Goal: Transaction & Acquisition: Purchase product/service

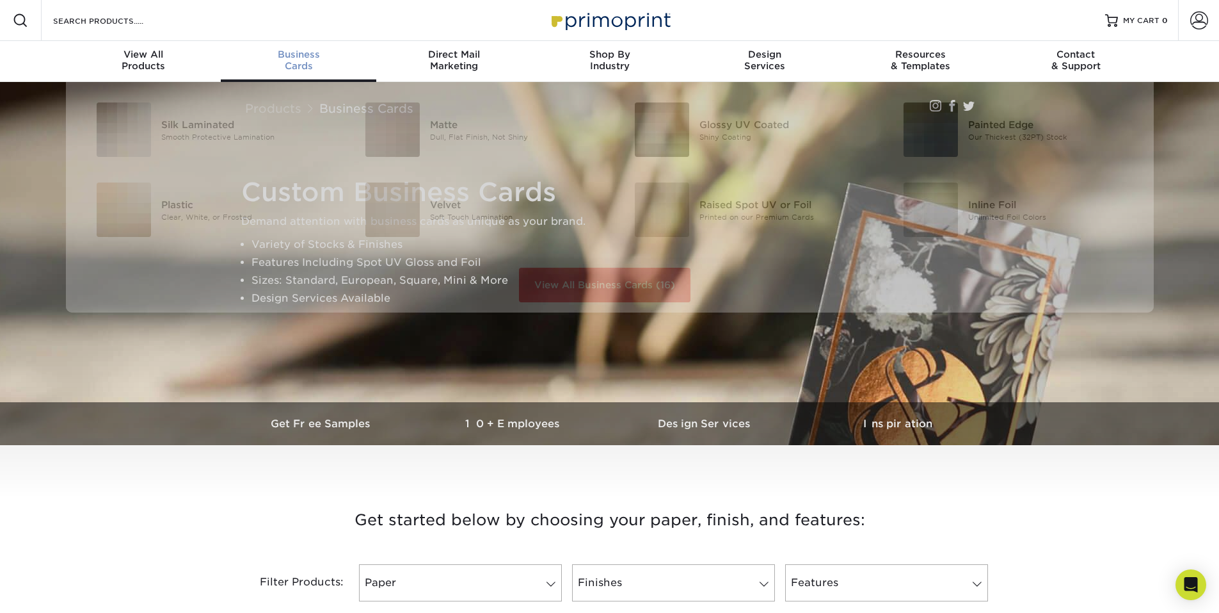
click at [294, 58] on span "Business" at bounding box center [299, 55] width 156 height 12
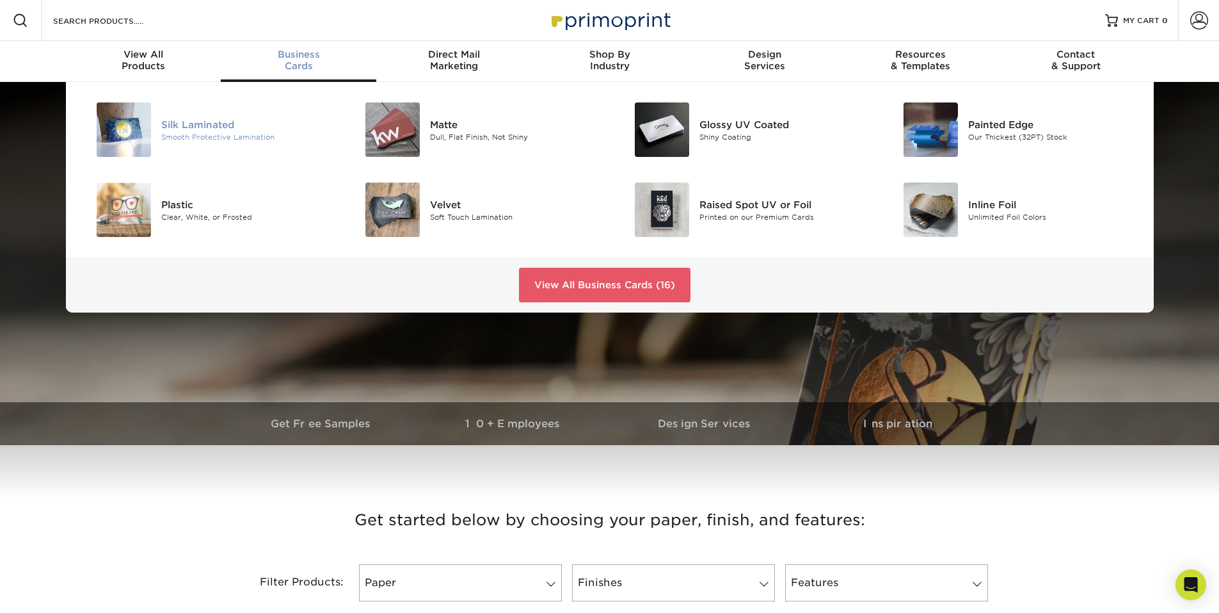
click at [217, 128] on div "Silk Laminated" at bounding box center [246, 124] width 170 height 14
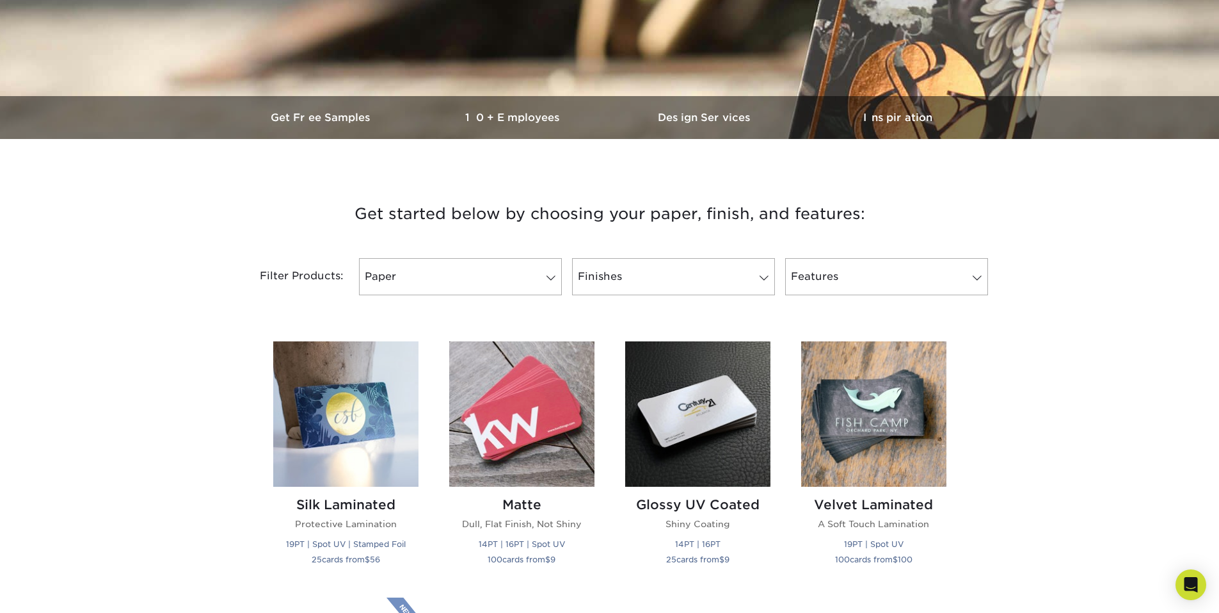
scroll to position [307, 0]
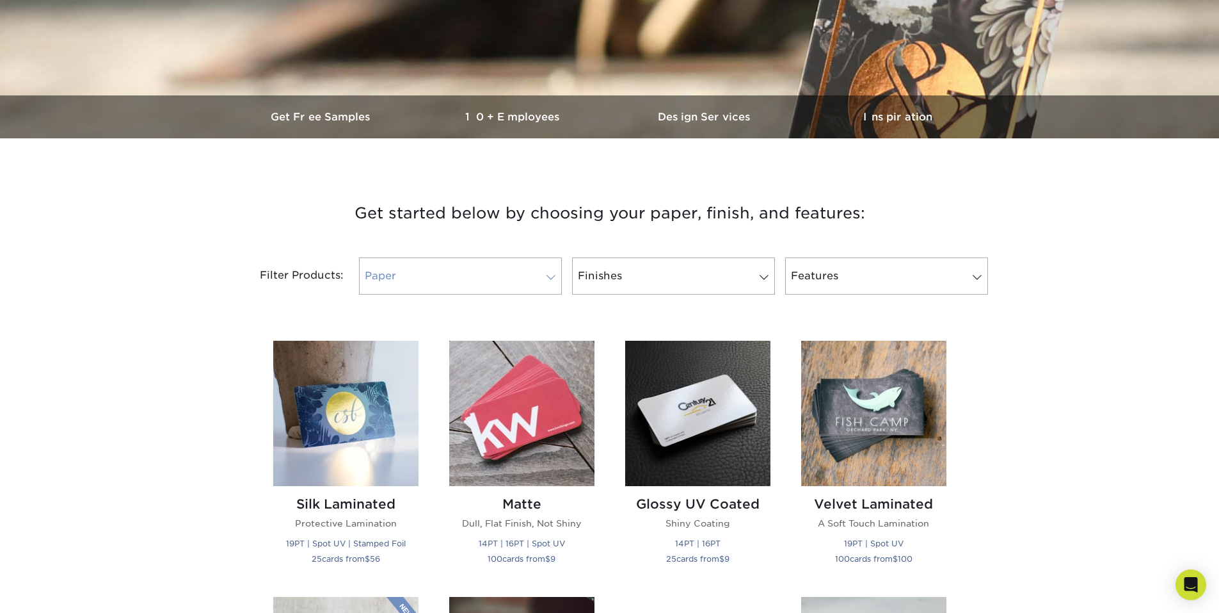
click at [549, 274] on span at bounding box center [551, 277] width 18 height 10
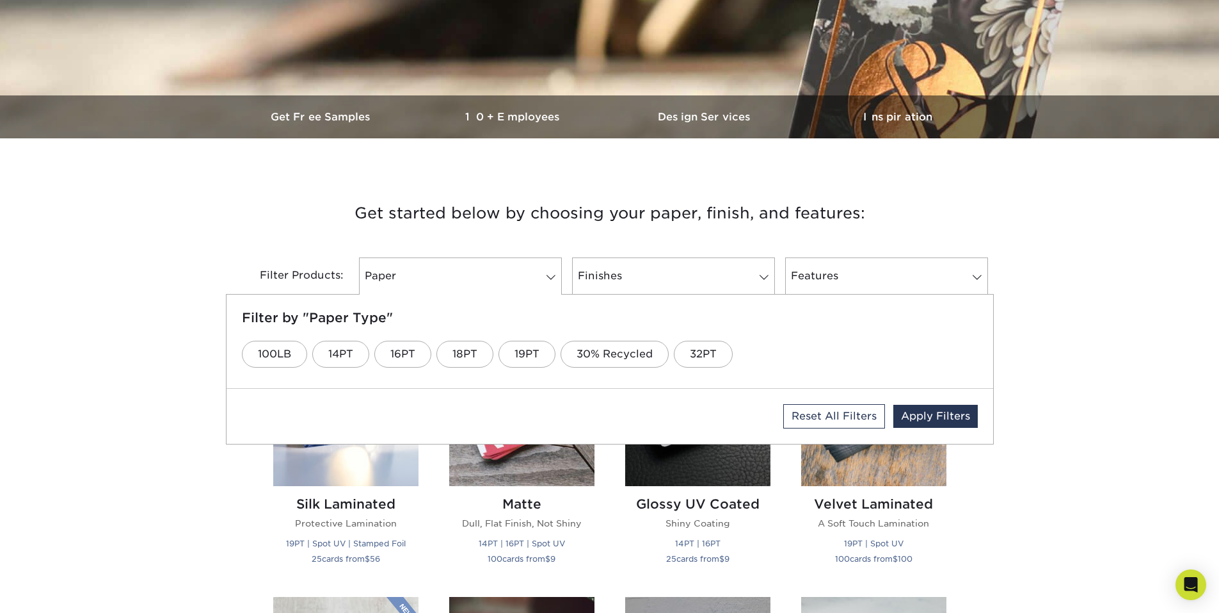
click at [252, 213] on h3 "Get started below by choosing your paper, finish, and features:" at bounding box center [610, 213] width 749 height 58
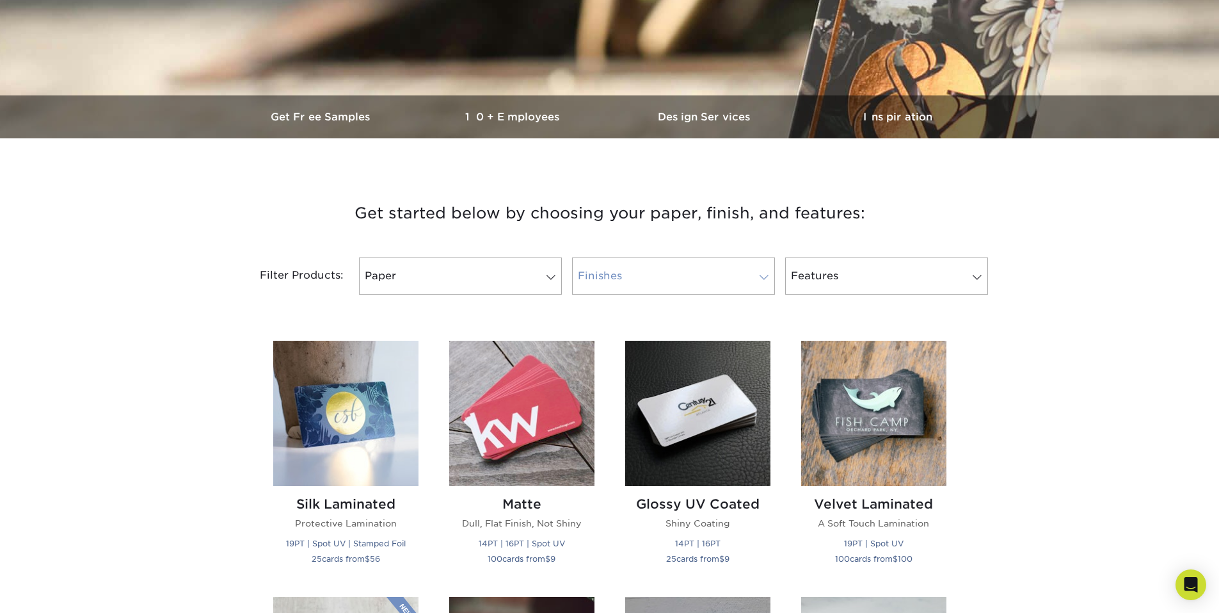
click at [760, 276] on span at bounding box center [764, 277] width 18 height 10
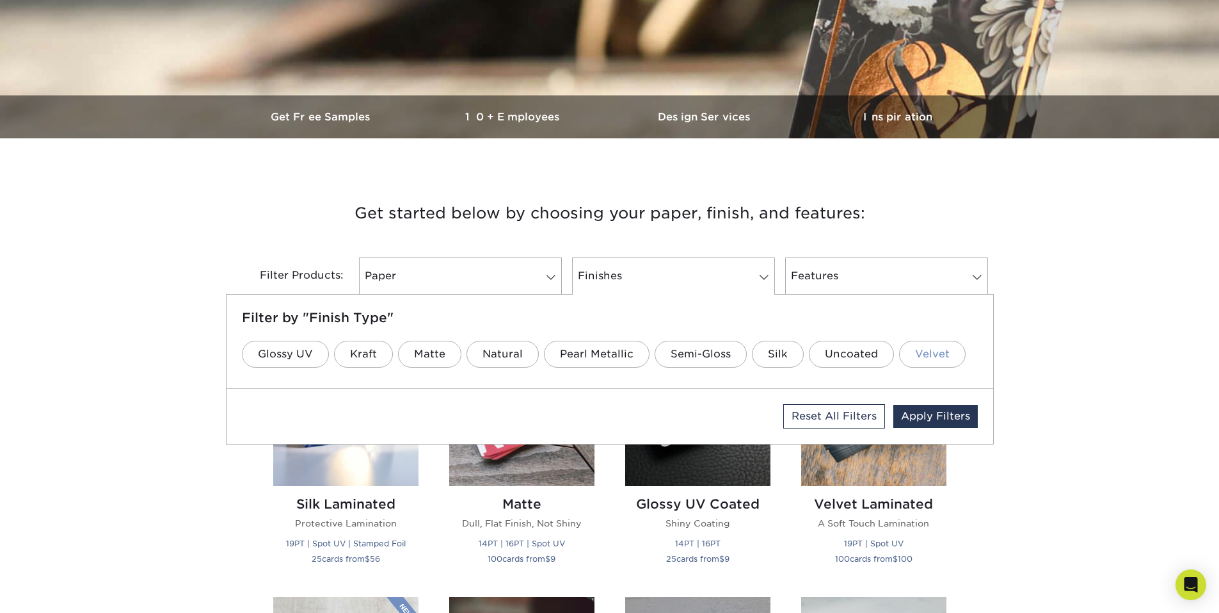
click at [928, 357] on link "Velvet" at bounding box center [932, 354] width 67 height 27
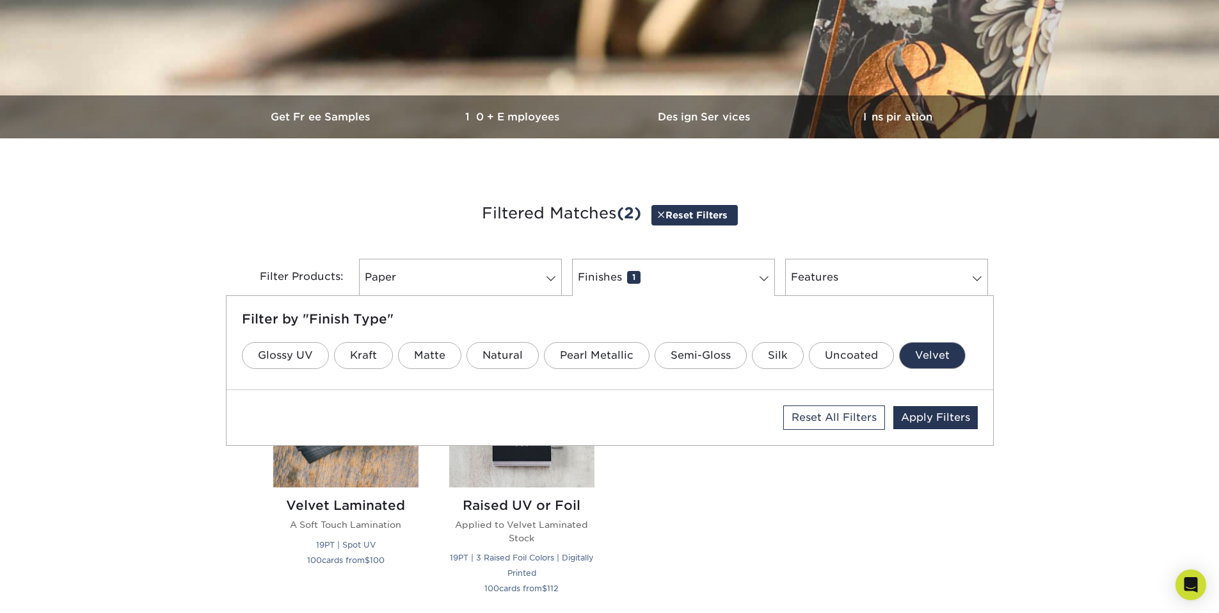
click at [799, 527] on div "Silk Laminated Protective Lamination 19PT | Spot UV | Stamped Foil 25 cards fro…" at bounding box center [610, 476] width 704 height 300
